Goal: Find specific page/section: Find specific page/section

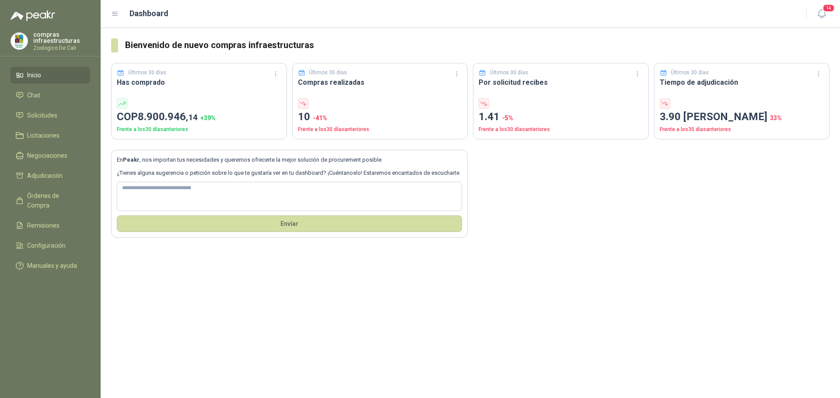
click at [76, 75] on li "Inicio" at bounding box center [50, 75] width 69 height 10
click at [75, 120] on li "Solicitudes" at bounding box center [50, 116] width 69 height 10
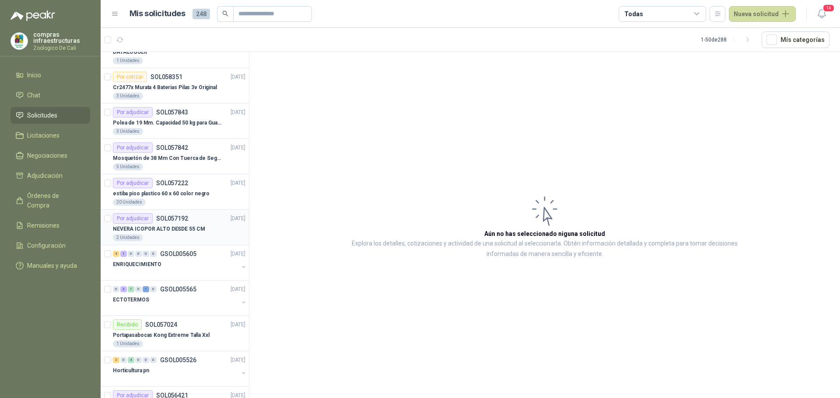
scroll to position [175, 0]
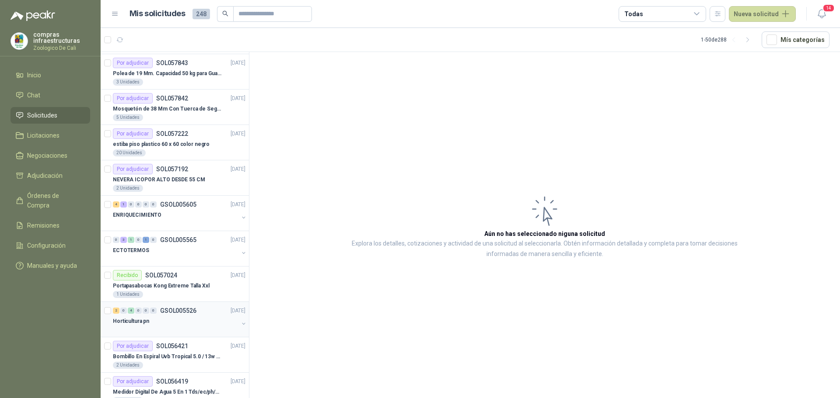
click at [202, 312] on div "2 0 4 0 0 0 GSOL005526 [DATE]" at bounding box center [180, 311] width 134 height 10
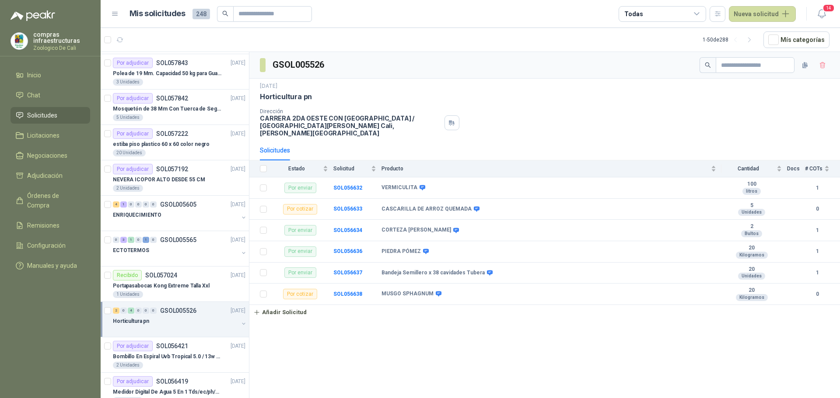
click at [61, 117] on li "Solicitudes" at bounding box center [50, 116] width 69 height 10
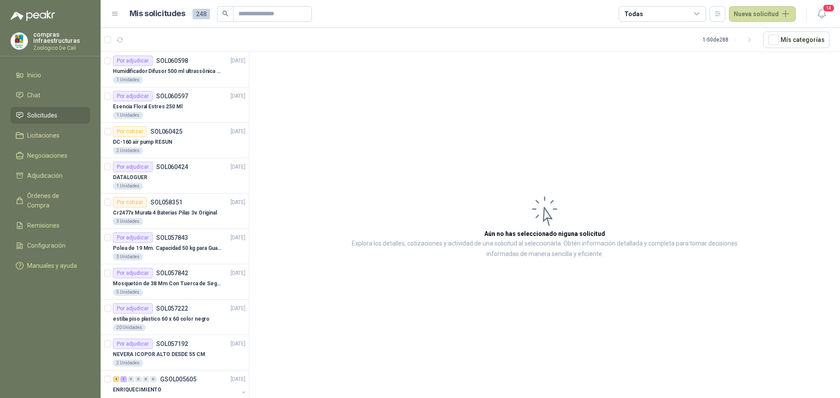
click at [50, 105] on ul "Inicio Chat Solicitudes Licitaciones Negociaciones Adjudicación Órdenes de Comp…" at bounding box center [50, 172] width 101 height 211
click at [49, 113] on span "Solicitudes" at bounding box center [42, 116] width 30 height 10
click at [61, 120] on link "Solicitudes" at bounding box center [50, 115] width 80 height 17
